Goal: Transaction & Acquisition: Purchase product/service

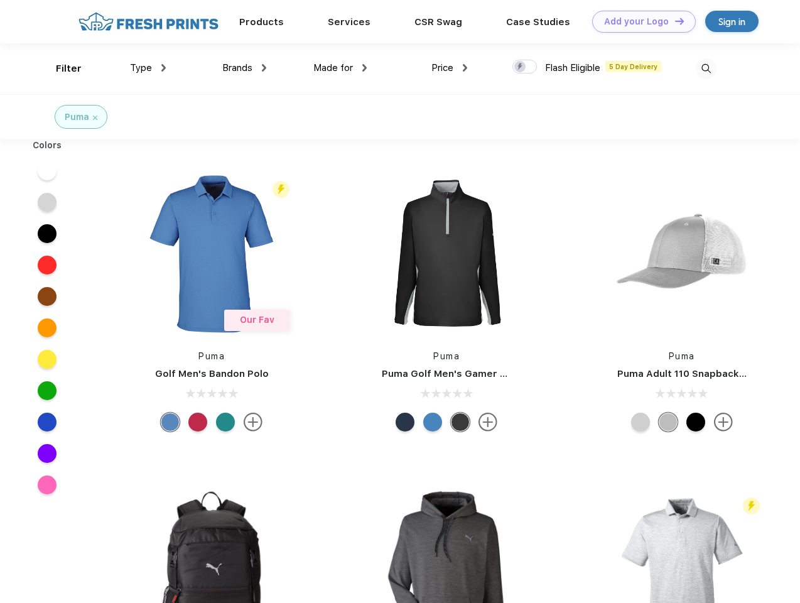
click at [640, 21] on link "Add your Logo Design Tool" at bounding box center [644, 22] width 104 height 22
click at [0, 0] on div "Design Tool" at bounding box center [0, 0] width 0 height 0
click at [674, 21] on link "Add your Logo Design Tool" at bounding box center [644, 22] width 104 height 22
click at [60, 68] on div "Filter" at bounding box center [69, 69] width 26 height 14
click at [148, 68] on span "Type" at bounding box center [141, 67] width 22 height 11
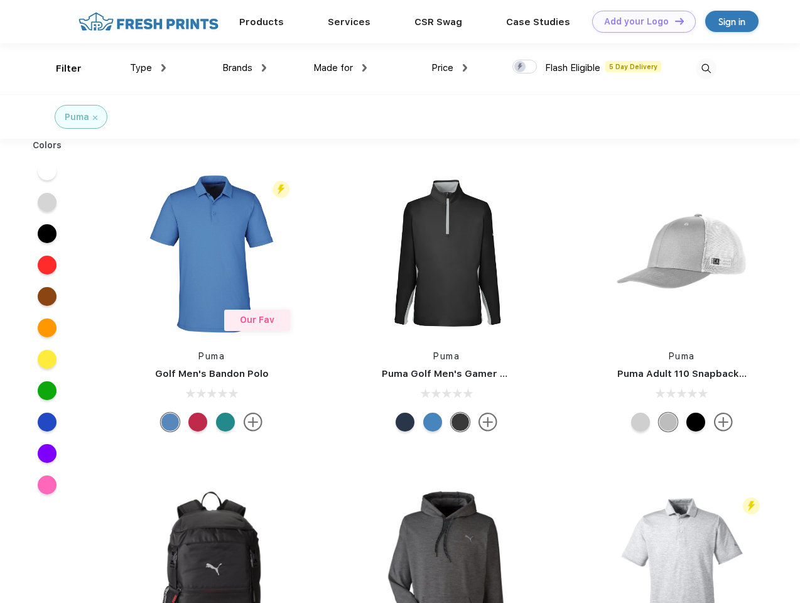
click at [244, 68] on span "Brands" at bounding box center [237, 67] width 30 height 11
click at [341, 68] on span "Made for" at bounding box center [334, 67] width 40 height 11
click at [450, 68] on span "Price" at bounding box center [443, 67] width 22 height 11
click at [525, 67] on div at bounding box center [525, 67] width 25 height 14
click at [521, 67] on input "checkbox" at bounding box center [517, 63] width 8 height 8
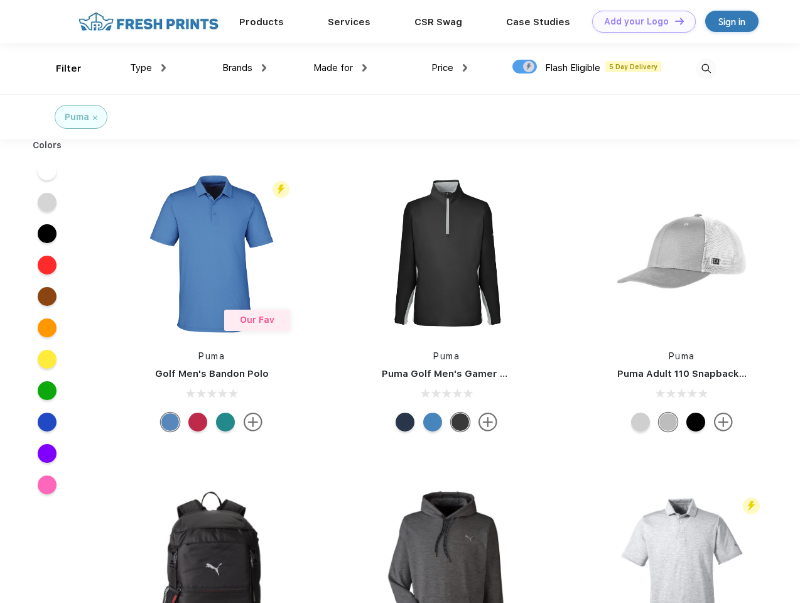
click at [706, 68] on img at bounding box center [706, 68] width 21 height 21
